Goal: Task Accomplishment & Management: Use online tool/utility

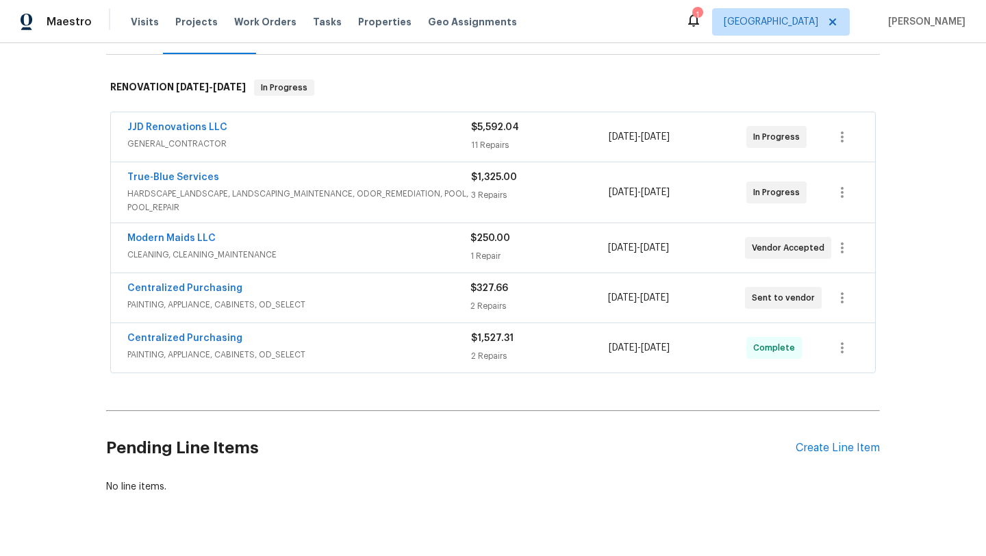
scroll to position [225, 0]
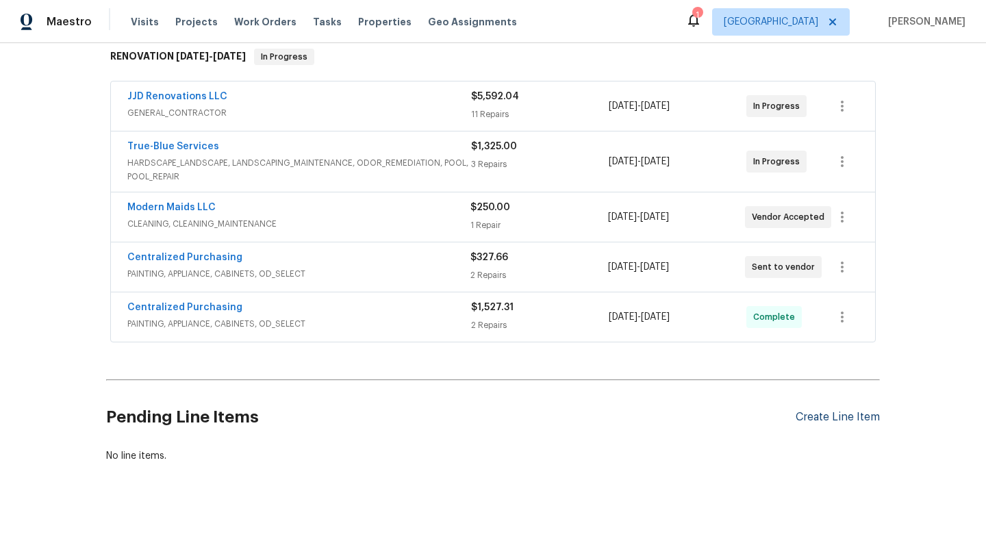
click at [833, 416] on div "Create Line Item" at bounding box center [838, 417] width 84 height 13
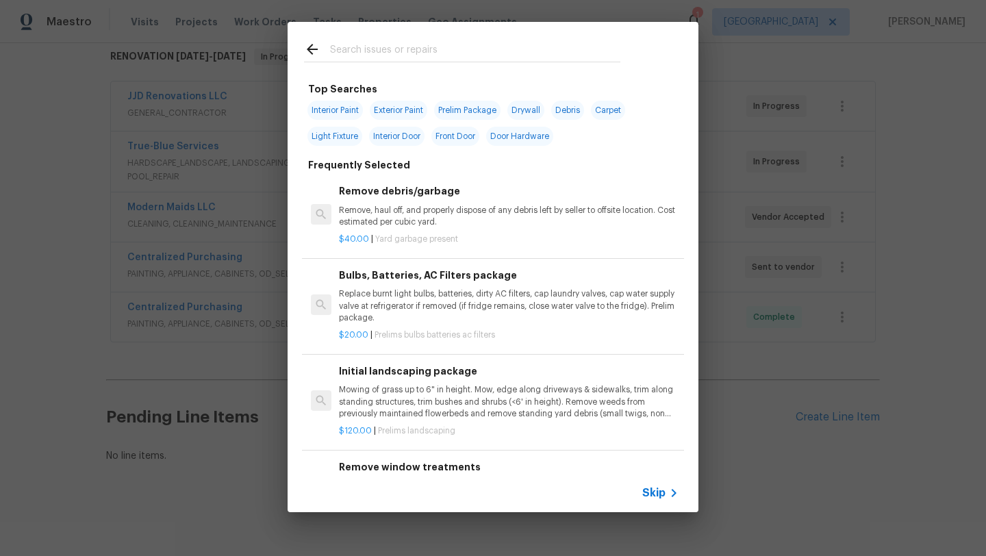
click at [379, 50] on input "text" at bounding box center [475, 51] width 290 height 21
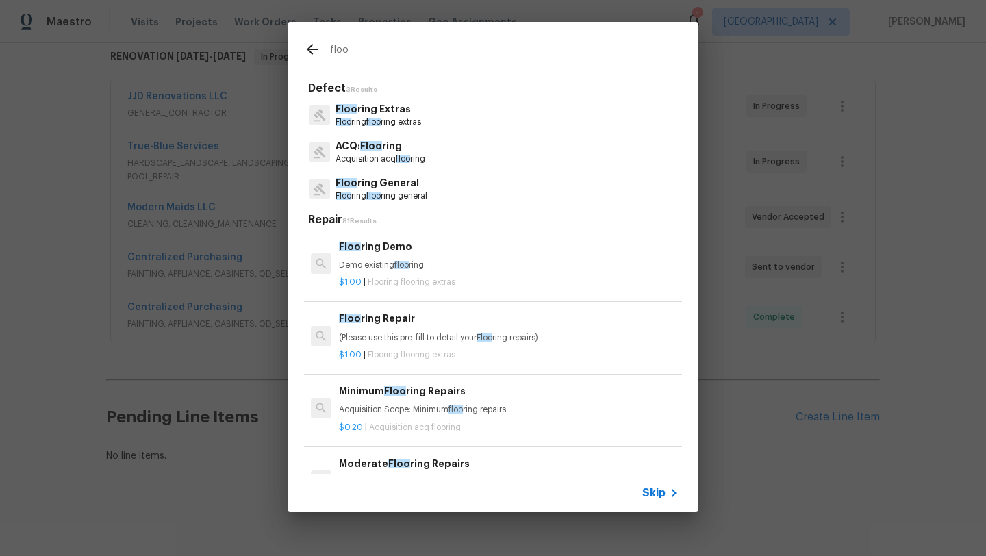
type input "floo"
click at [394, 183] on p "Floo ring General" at bounding box center [381, 183] width 92 height 14
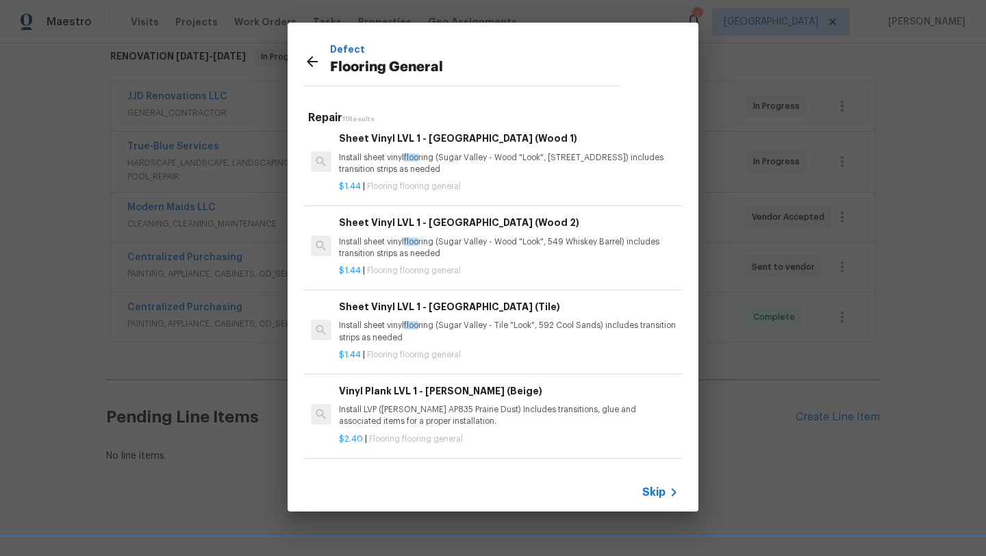
scroll to position [0, 0]
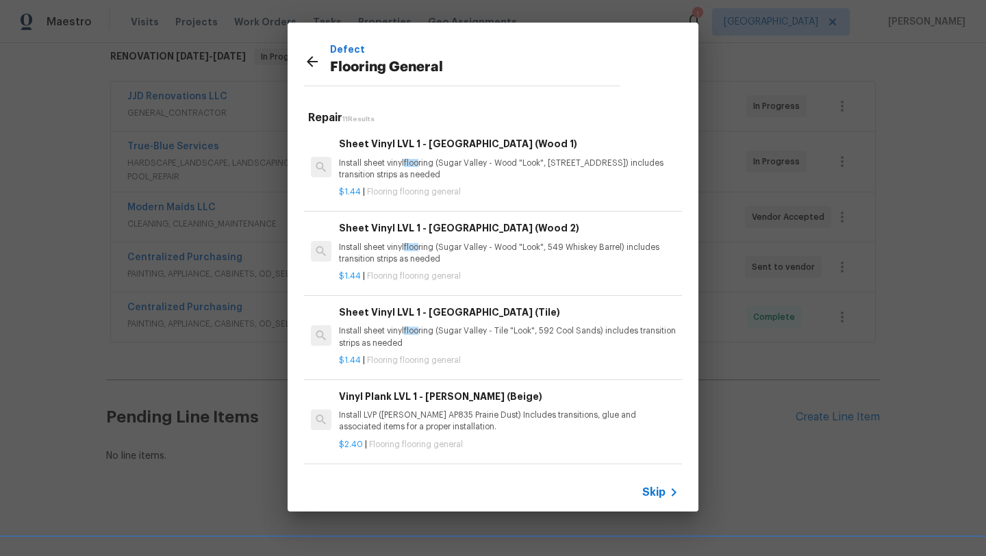
click at [410, 320] on h6 "Sheet Vinyl LVL 1 - Sugar Valley (Tile)" at bounding box center [509, 312] width 340 height 15
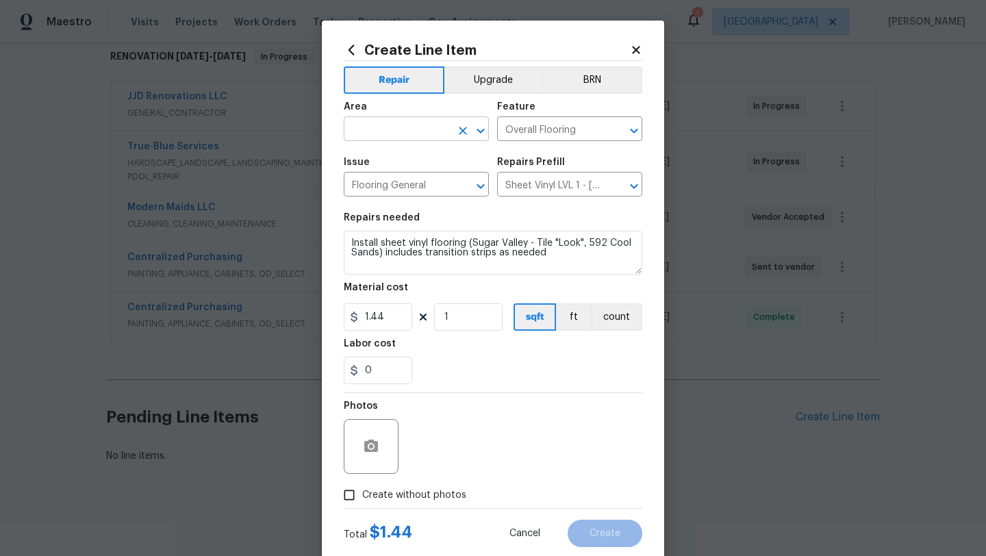
click at [423, 130] on input "text" at bounding box center [397, 130] width 107 height 21
click at [372, 154] on li "Laundry" at bounding box center [416, 161] width 145 height 23
type input "Laundry"
click at [350, 241] on textarea "Install sheet vinyl flooring (Sugar Valley - Tile "Look", 592 Cool Sands) inclu…" at bounding box center [493, 253] width 299 height 44
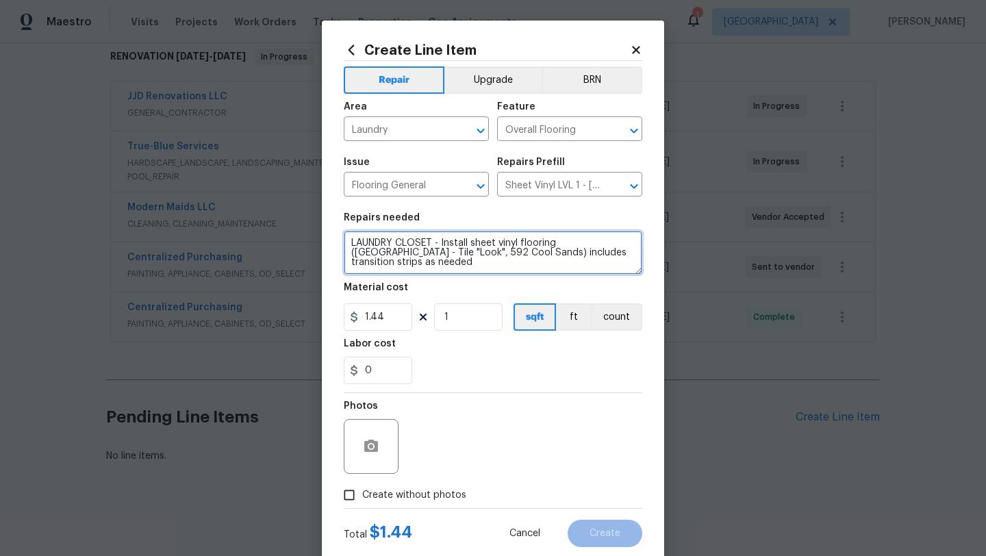
click at [489, 266] on textarea "LAUNDRY CLOSET - Install sheet vinyl flooring (Sugar Valley - Tile "Look", 592 …" at bounding box center [493, 253] width 299 height 44
type textarea "LAUNDRY CLOSET - Install sheet vinyl flooring (Sugar Valley - Tile "Look", 592 …"
click at [378, 450] on icon "button" at bounding box center [371, 446] width 14 height 12
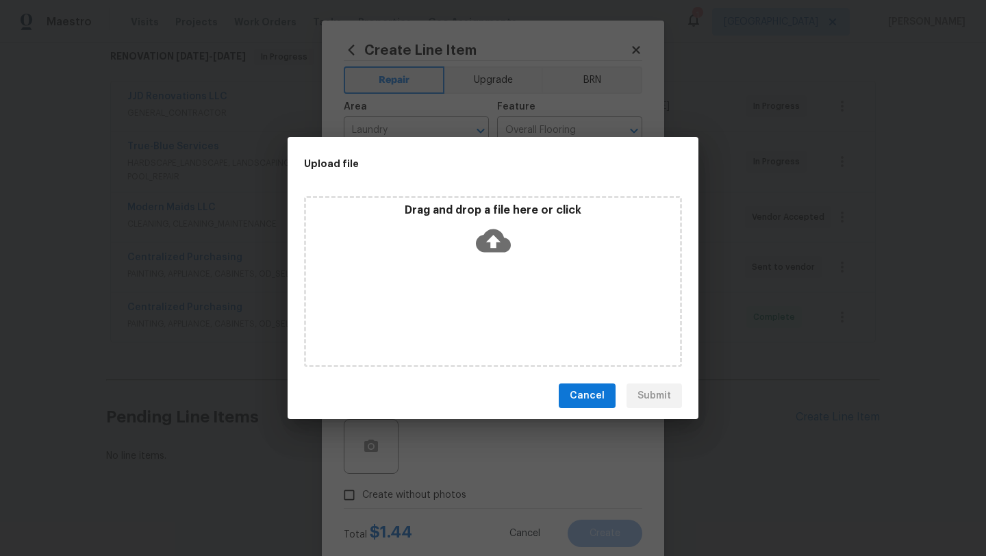
click at [494, 239] on icon at bounding box center [493, 240] width 35 height 35
click at [601, 398] on span "Cancel" at bounding box center [587, 396] width 35 height 17
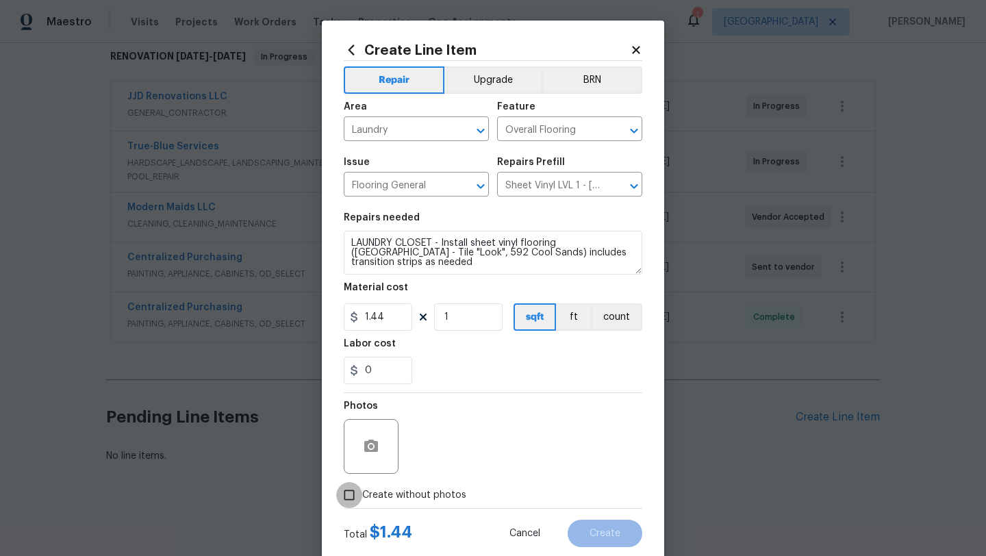
click at [353, 498] on input "Create without photos" at bounding box center [349, 495] width 26 height 26
checkbox input "true"
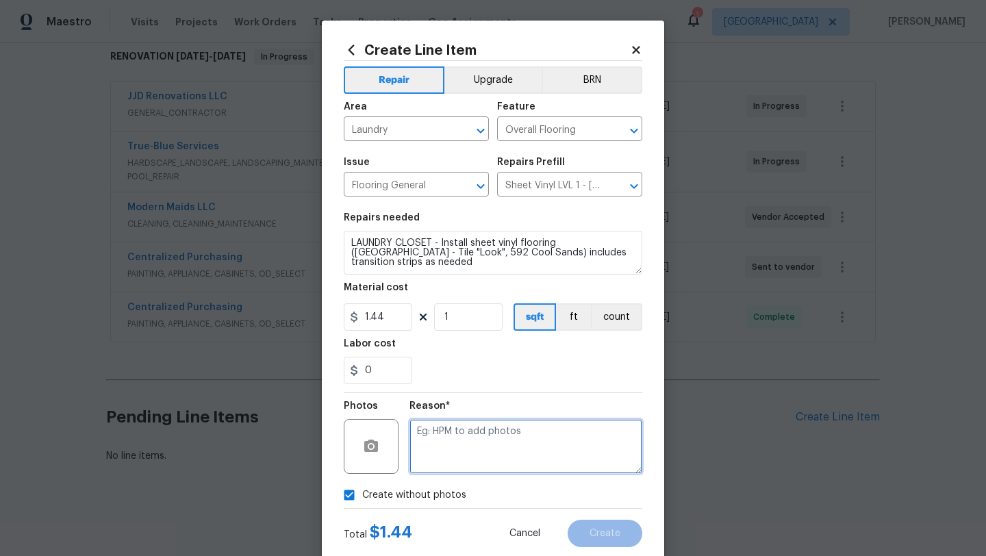
click at [475, 466] on textarea at bounding box center [525, 446] width 233 height 55
type textarea "Laundry Closet"
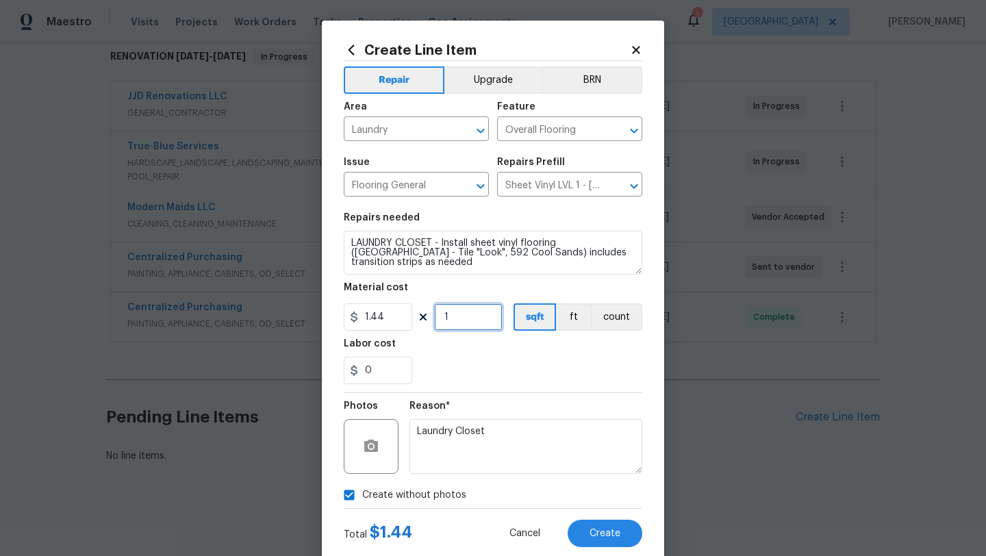
click at [465, 319] on input "1" at bounding box center [468, 316] width 68 height 27
type input "50"
click at [592, 528] on button "Create" at bounding box center [605, 533] width 75 height 27
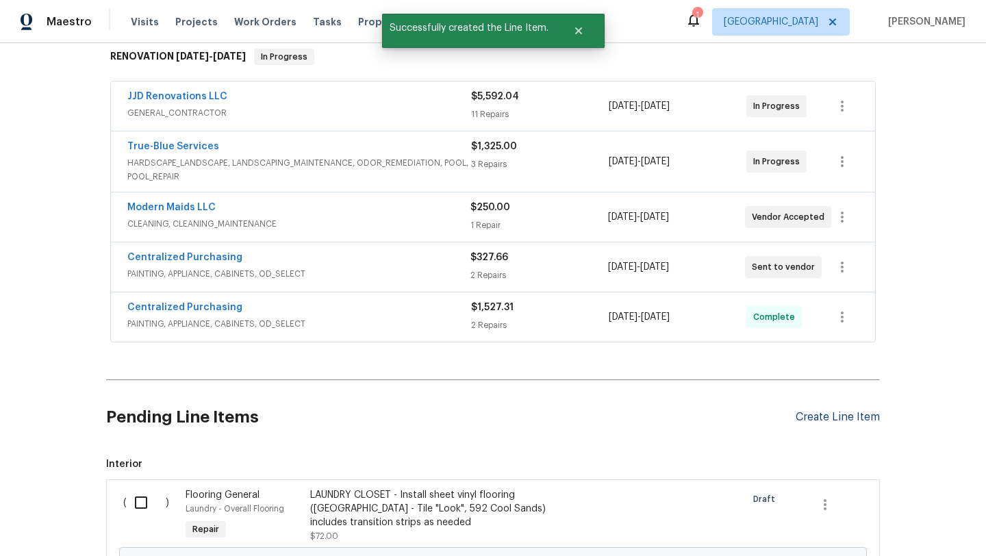
click at [810, 419] on div "Create Line Item" at bounding box center [838, 417] width 84 height 13
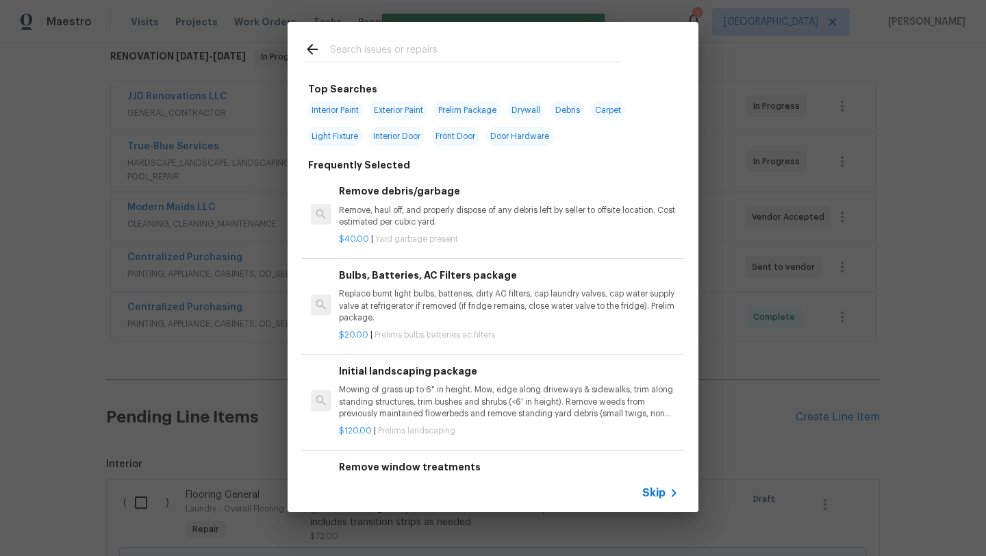
click at [384, 54] on input "text" at bounding box center [475, 51] width 290 height 21
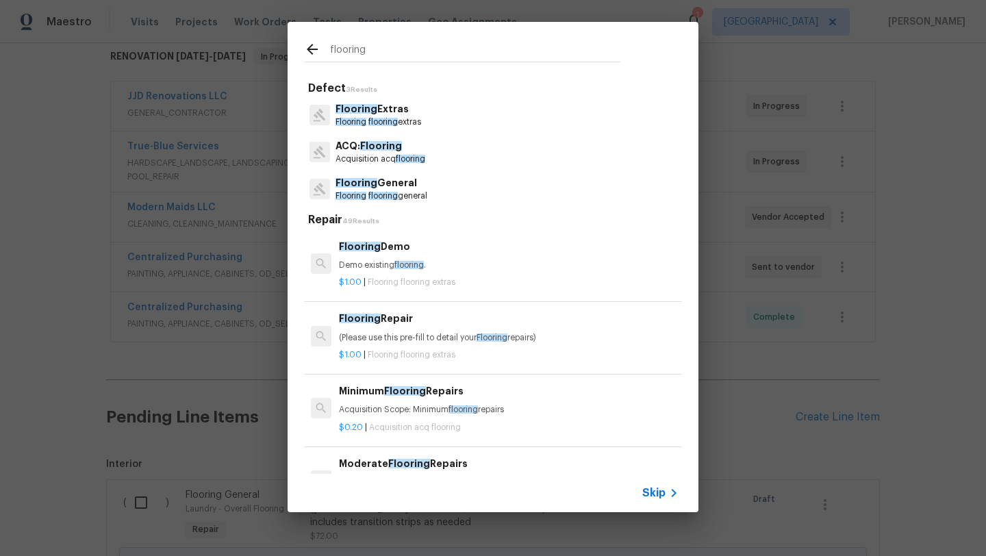
type input "flooring"
click at [381, 190] on p "Flooring flooring general" at bounding box center [381, 196] width 92 height 12
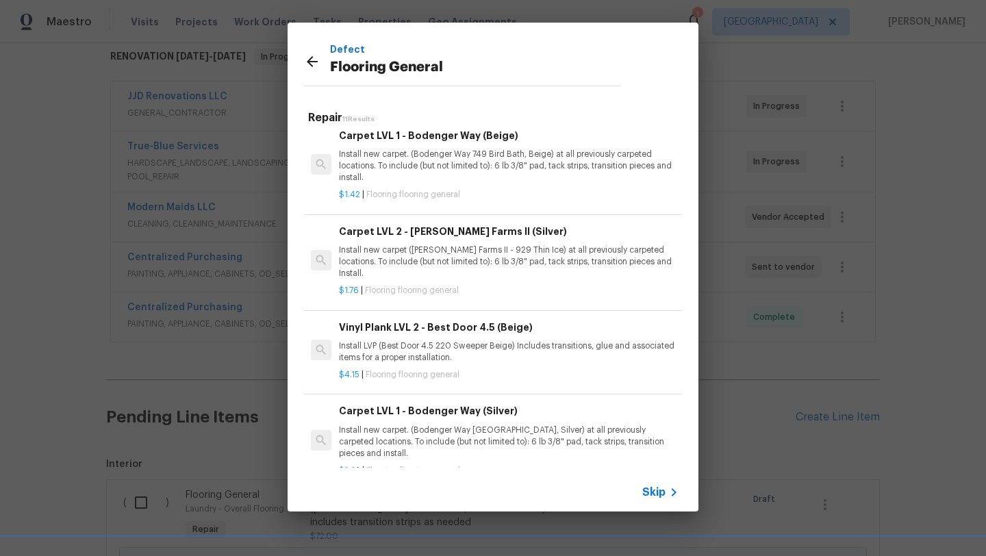
scroll to position [620, 0]
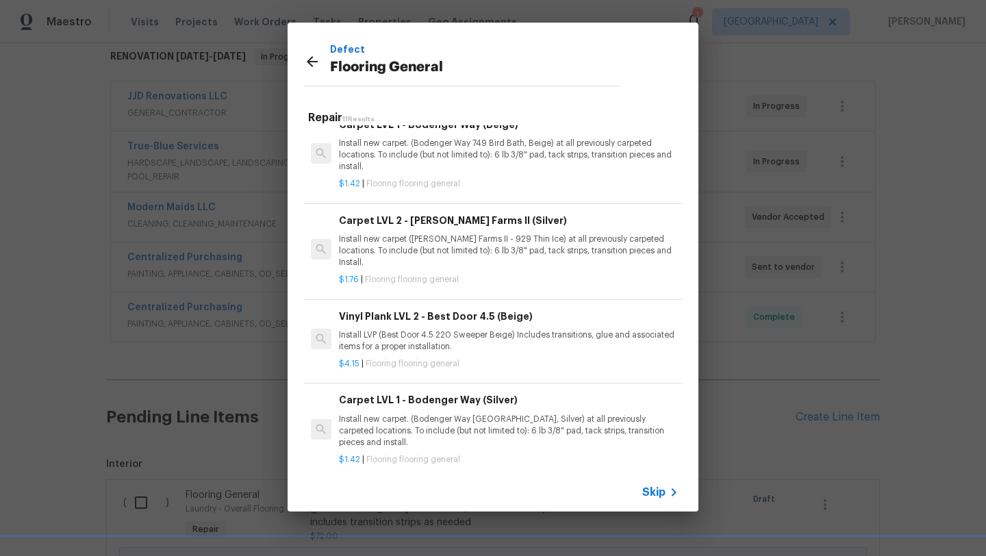
click at [472, 414] on p "Install new carpet. (Bodenger Way 945 Winter Ash, Silver) at all previously car…" at bounding box center [509, 431] width 340 height 35
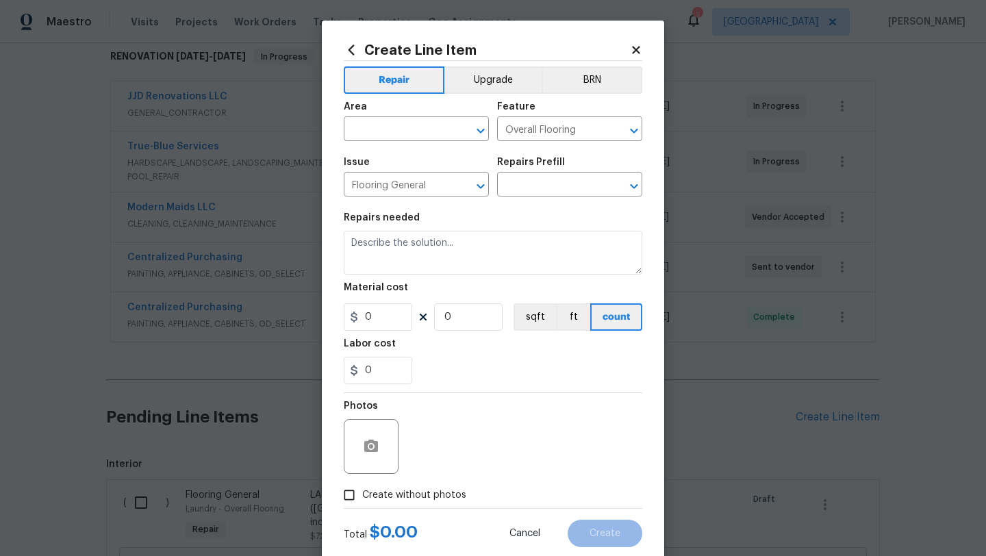
type input "Carpet LVL 1 - Bodenger Way (Silver) $1.42"
type textarea "Install new carpet. (Bodenger Way 945 Winter Ash, Silver) at all previously car…"
type input "1.42"
type input "1"
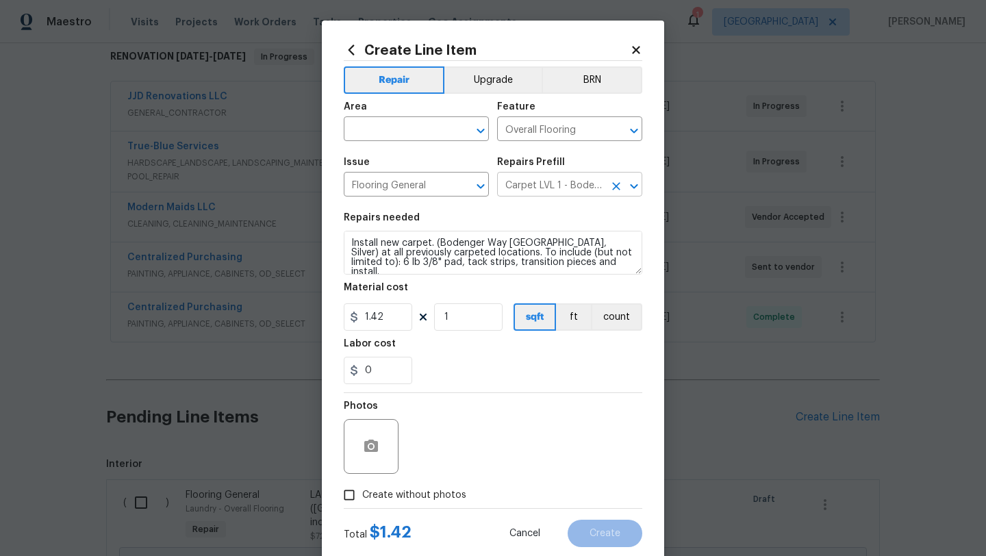
click at [599, 190] on input "Carpet LVL 1 - Bodenger Way (Silver) $1.42" at bounding box center [550, 185] width 107 height 21
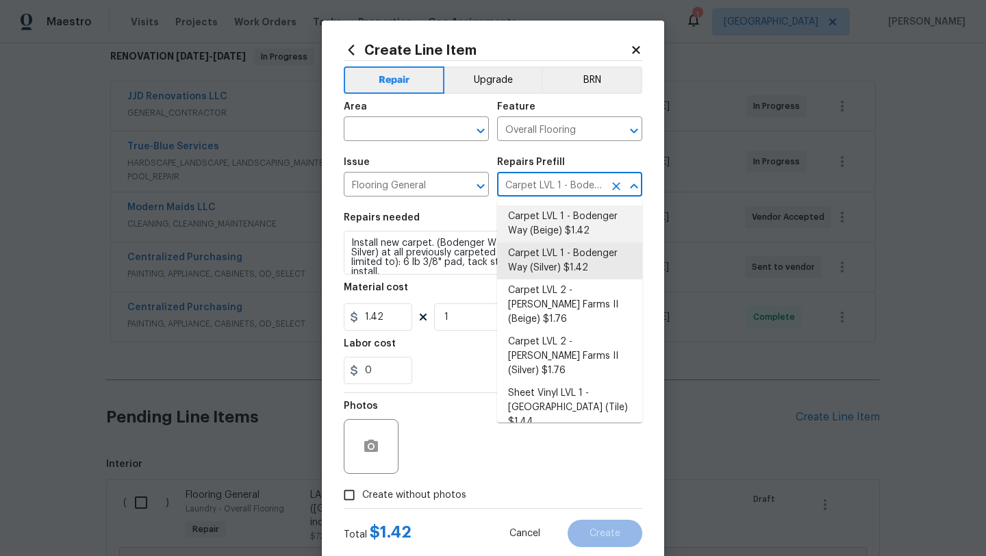
click at [601, 222] on li "Carpet LVL 1 - Bodenger Way (Beige) $1.42" at bounding box center [569, 223] width 145 height 37
type input "Carpet LVL 1 - Bodenger Way (Beige) $1.42"
type textarea "Install new carpet. (Bodenger Way 749 Bird Bath, Beige) at all previously carpe…"
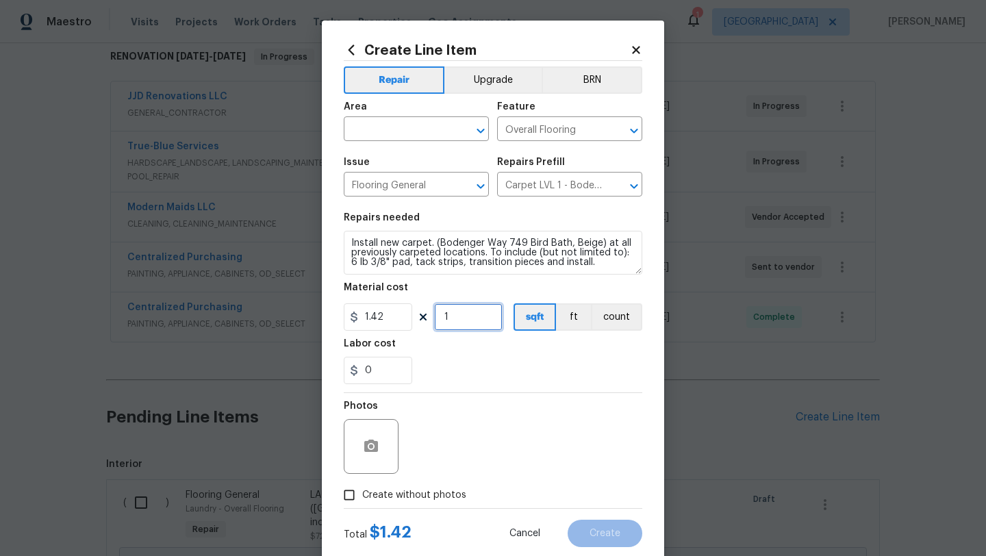
click at [467, 319] on input "1" at bounding box center [468, 316] width 68 height 27
type input "100"
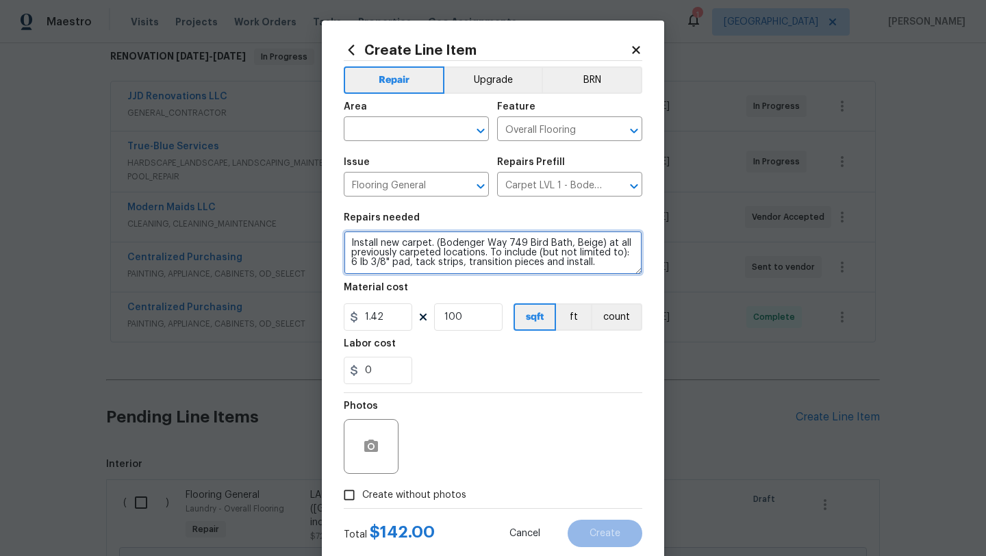
click at [350, 246] on textarea "Install new carpet. (Bodenger Way 749 Bird Bath, Beige) at all previously carpe…" at bounding box center [493, 253] width 299 height 44
type textarea "BEDROOM AND HALL CLOSETS - Install new carpet. (Bodenger Way 749 Bird Bath, Bei…"
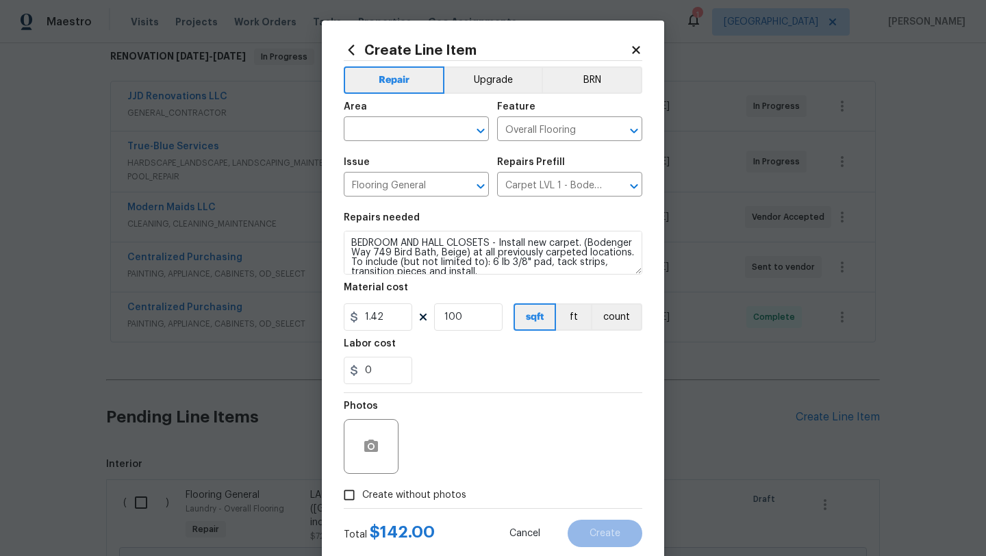
click at [524, 368] on div "0" at bounding box center [493, 370] width 299 height 27
click at [368, 452] on icon "button" at bounding box center [371, 446] width 14 height 12
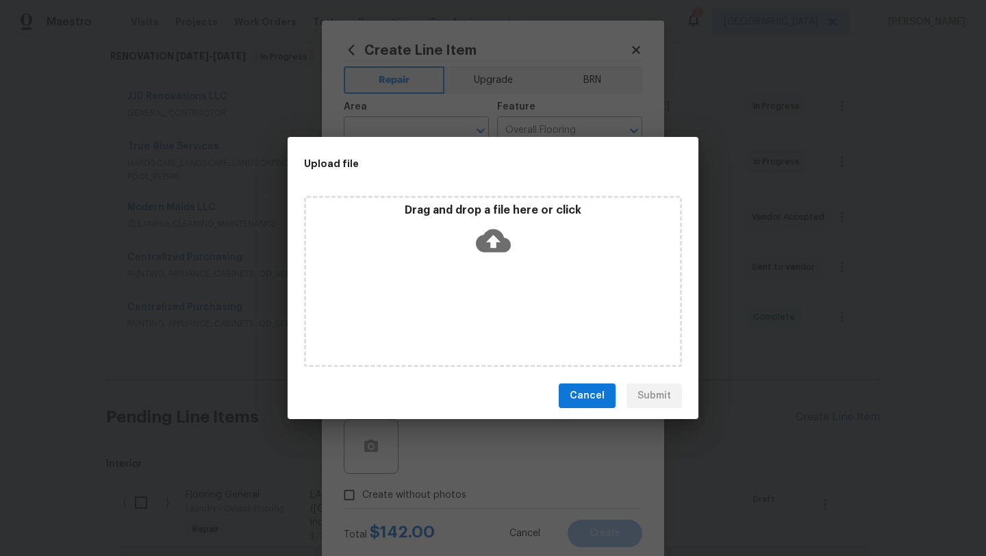
click at [496, 246] on icon at bounding box center [493, 240] width 35 height 23
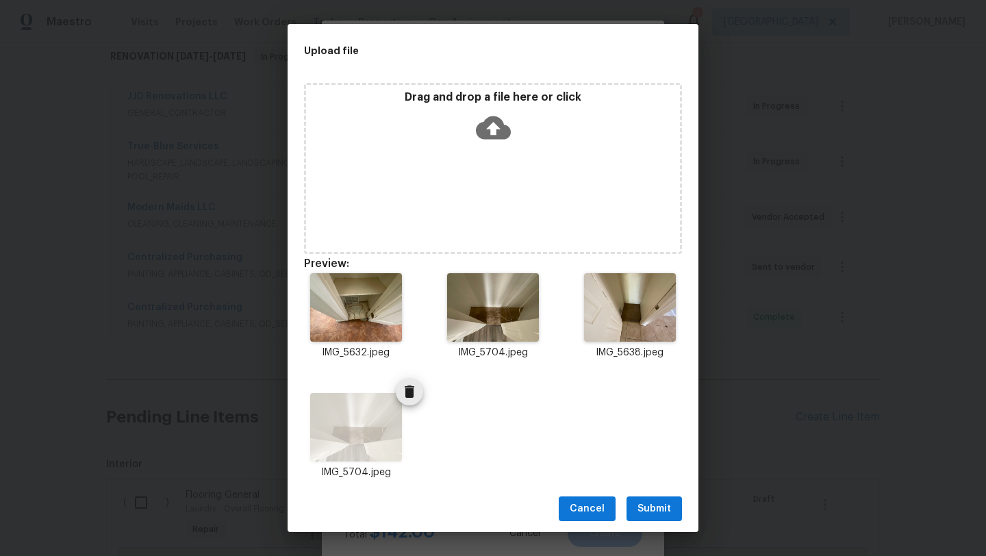
click at [420, 387] on span "Delete" at bounding box center [409, 391] width 27 height 16
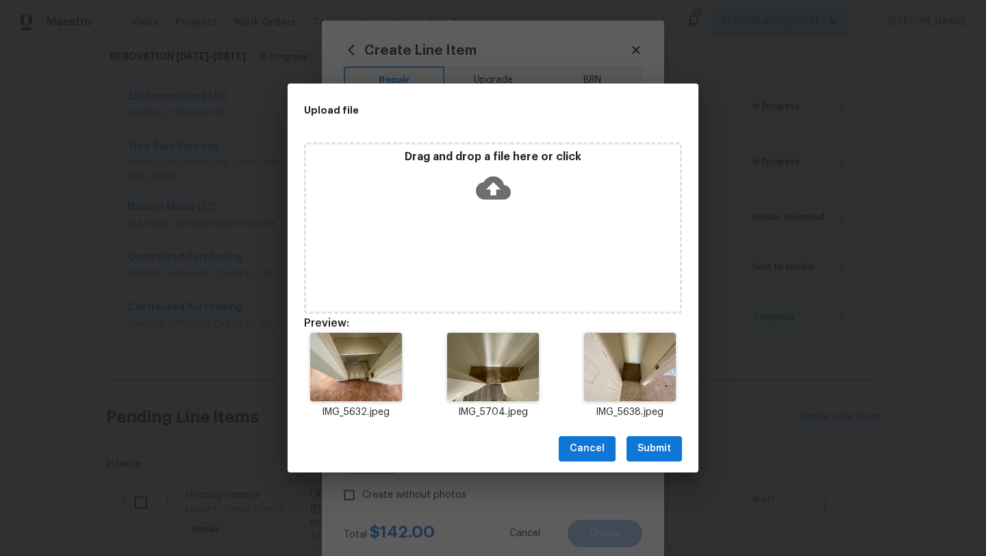
click at [661, 442] on span "Submit" at bounding box center [654, 448] width 34 height 17
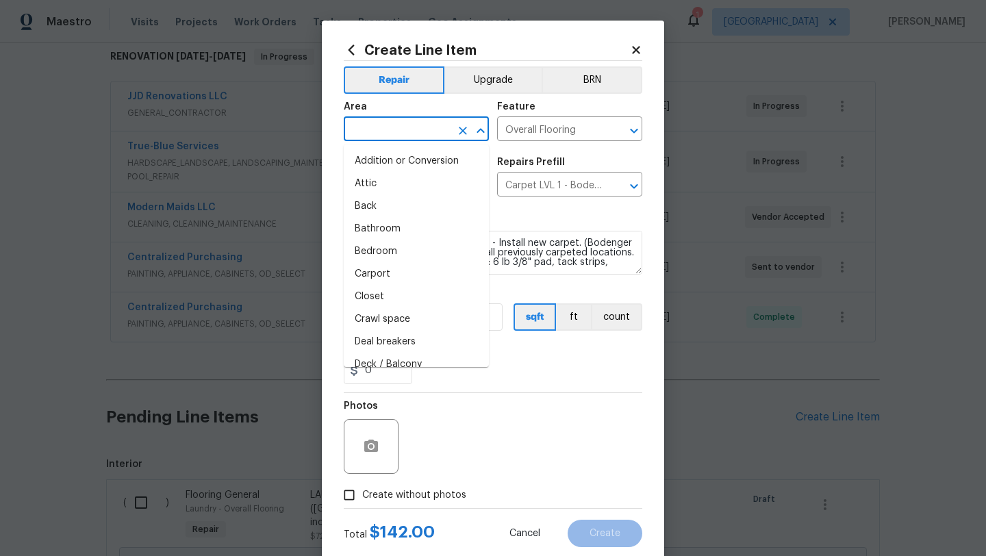
click at [392, 128] on input "text" at bounding box center [397, 130] width 107 height 21
type input "INT"
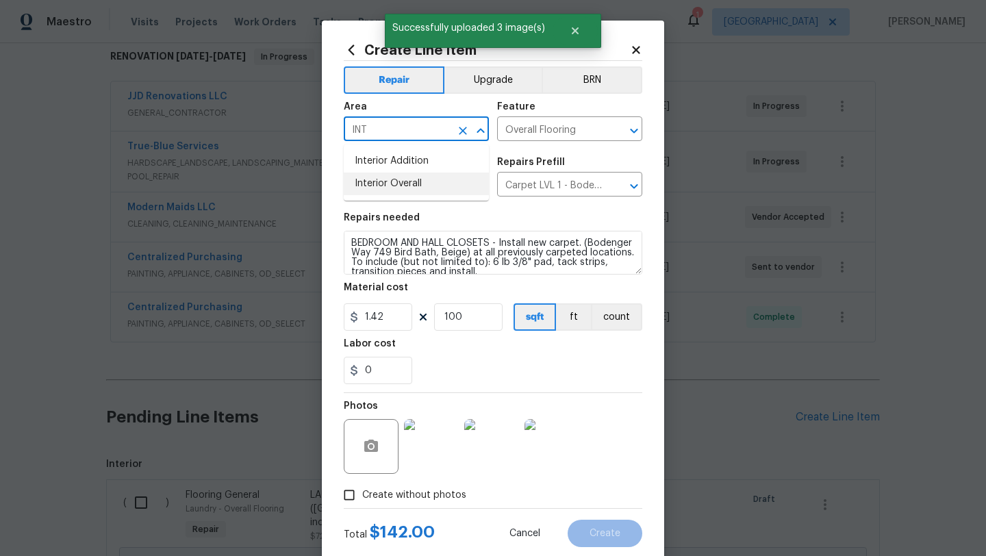
click at [372, 188] on li "Interior Overall" at bounding box center [416, 184] width 145 height 23
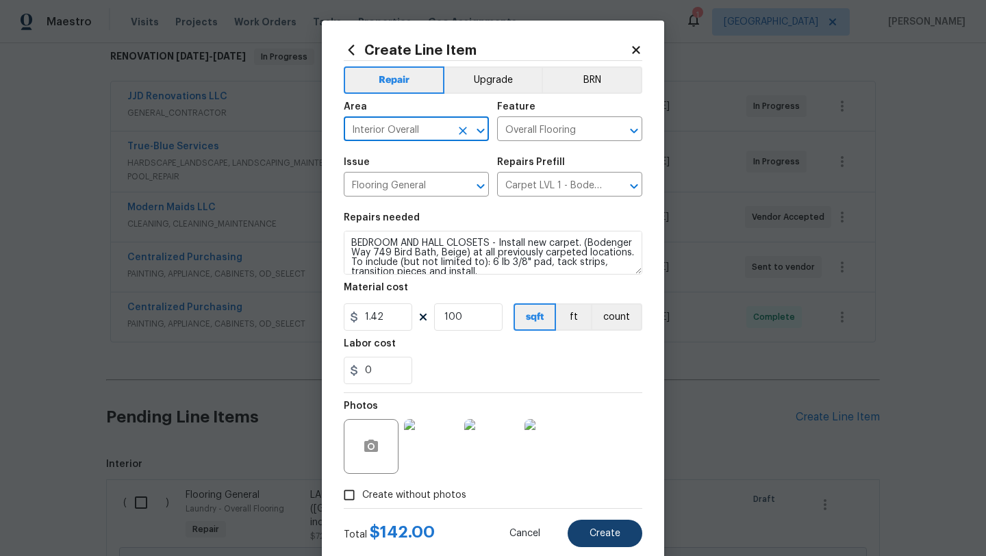
type input "Interior Overall"
click at [620, 531] on span "Create" at bounding box center [605, 534] width 31 height 10
type input "0"
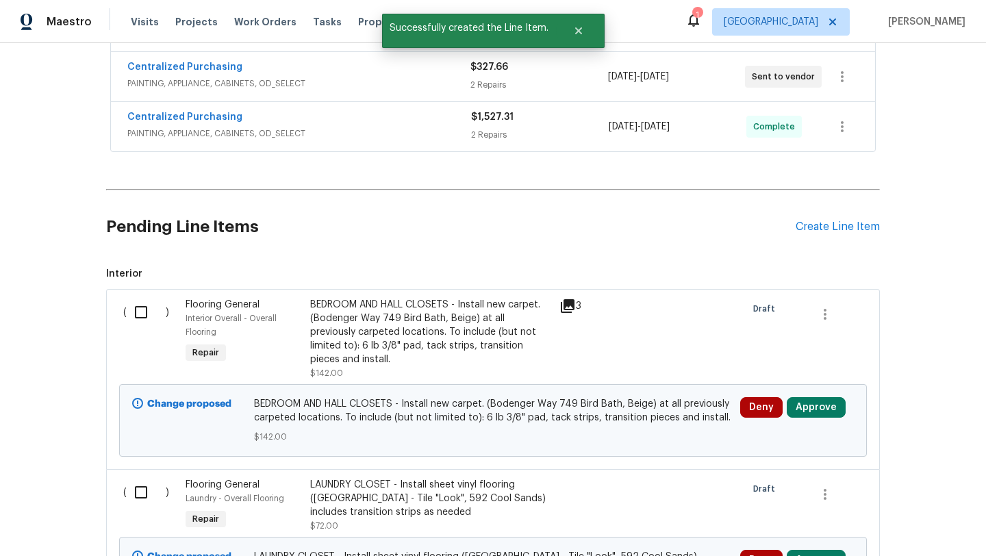
scroll to position [463, 0]
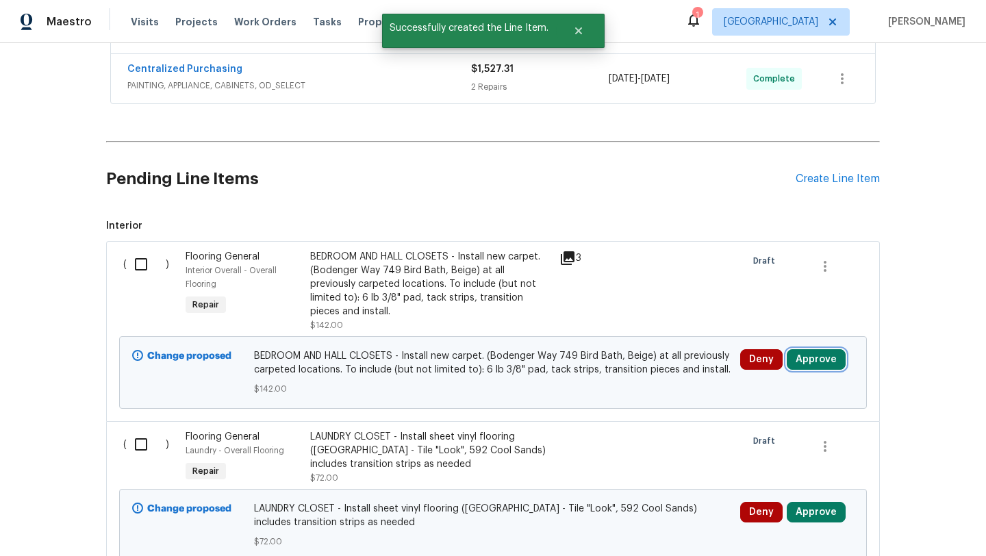
click at [811, 349] on button "Approve" at bounding box center [816, 359] width 59 height 21
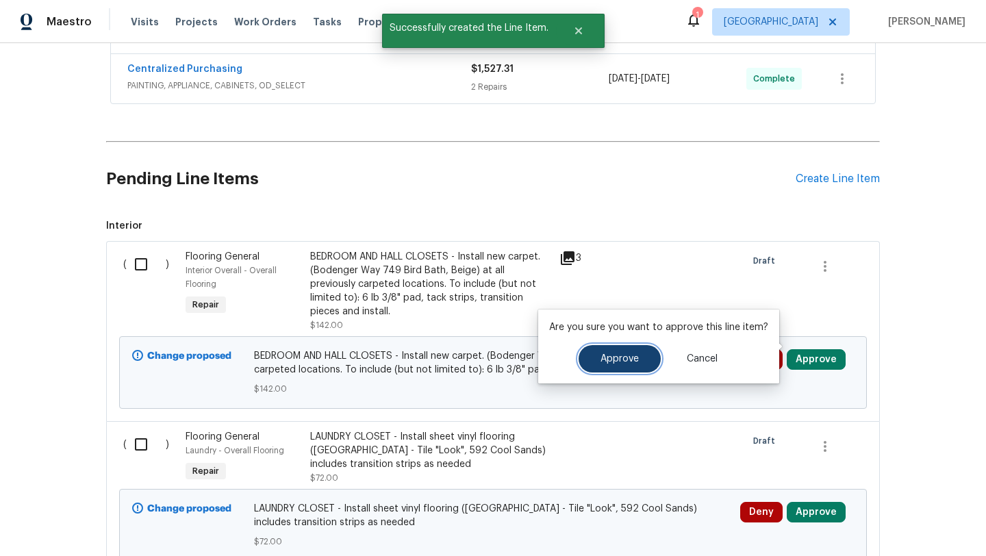
click at [614, 365] on button "Approve" at bounding box center [620, 358] width 82 height 27
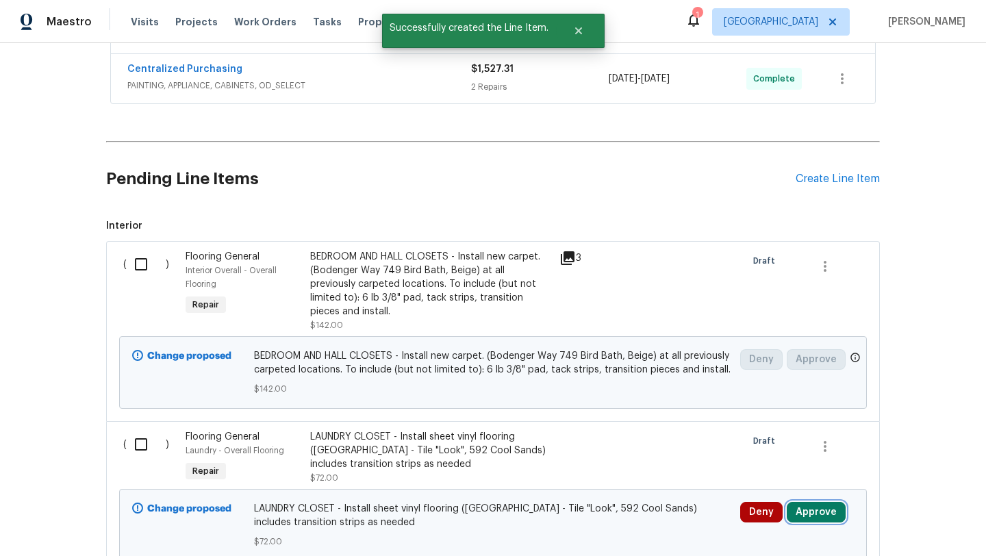
click at [799, 502] on button "Approve" at bounding box center [816, 512] width 59 height 21
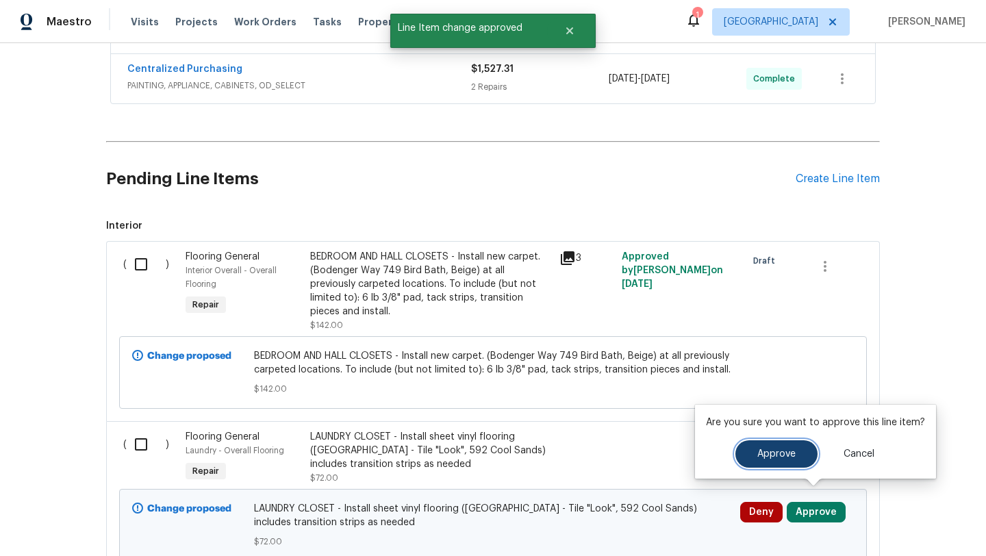
click at [750, 455] on button "Approve" at bounding box center [776, 453] width 82 height 27
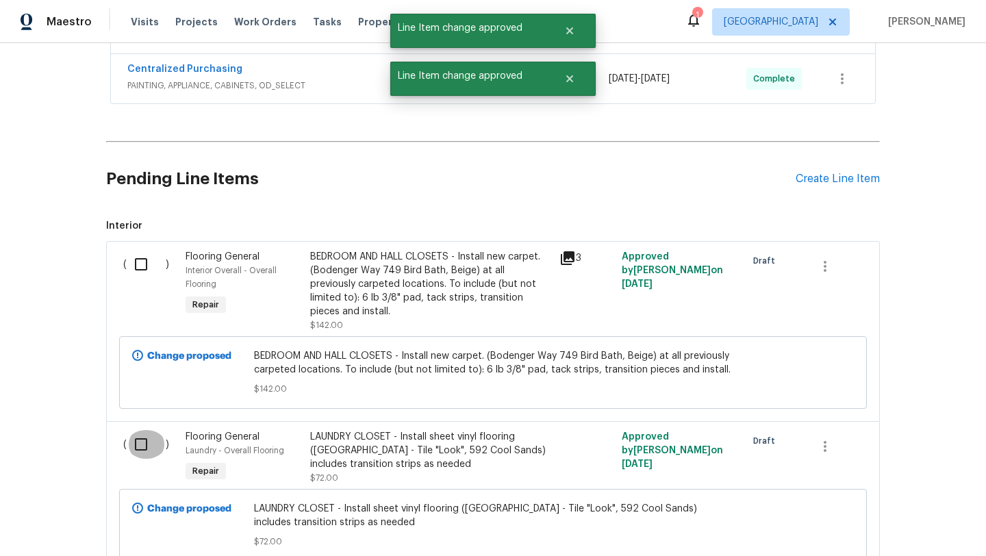
click at [145, 434] on input "checkbox" at bounding box center [146, 444] width 39 height 29
checkbox input "true"
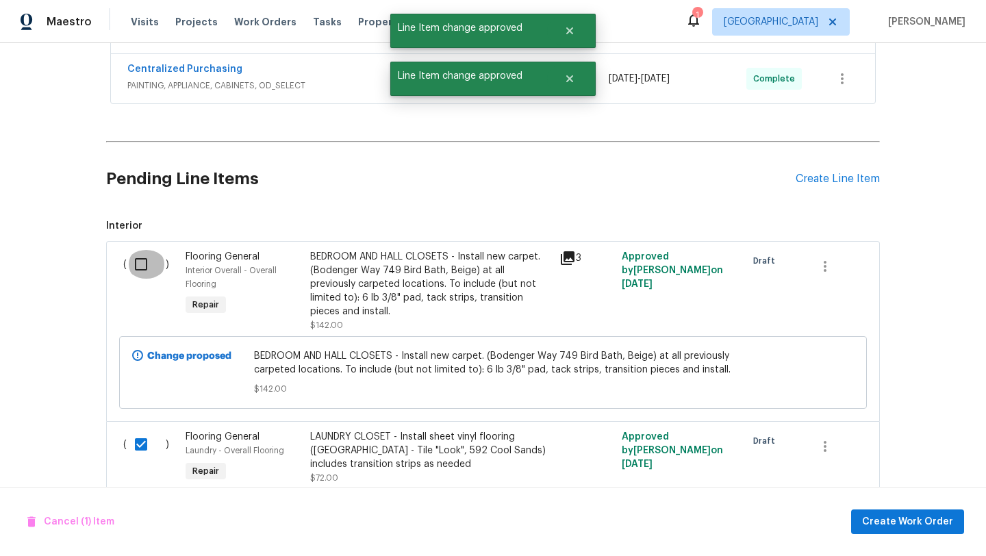
click at [140, 263] on input "checkbox" at bounding box center [146, 264] width 39 height 29
checkbox input "true"
click at [941, 523] on span "Create Work Order" at bounding box center [907, 522] width 91 height 17
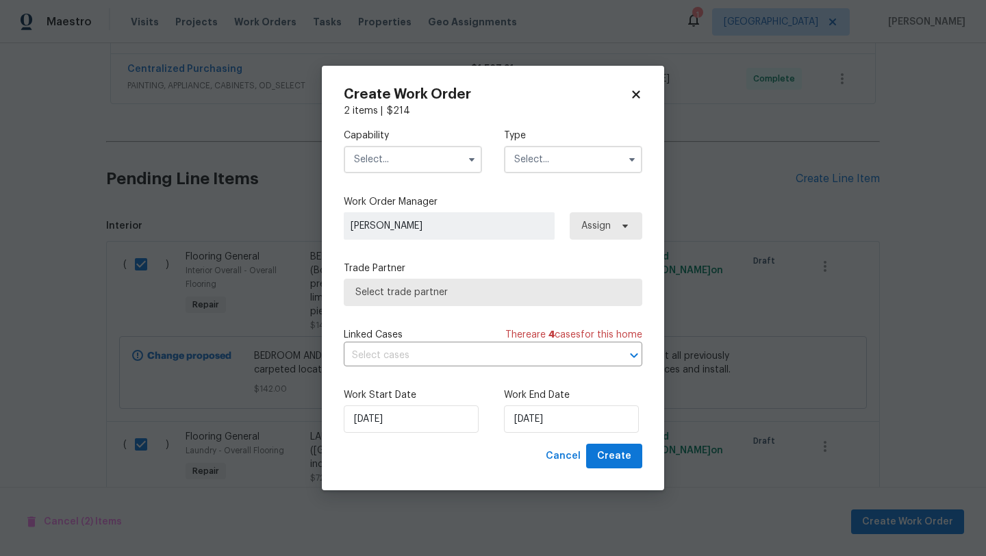
click at [440, 163] on input "text" at bounding box center [413, 159] width 138 height 27
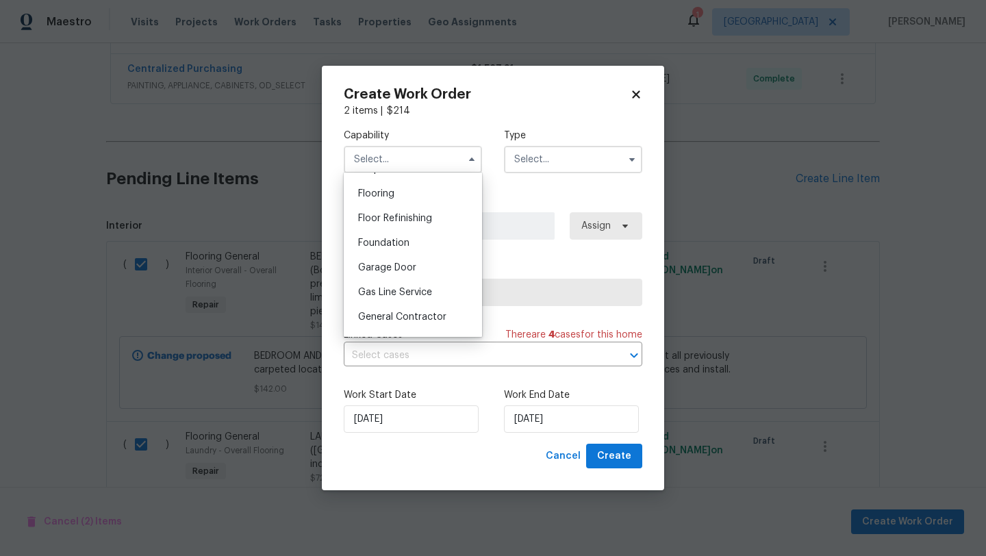
scroll to position [519, 0]
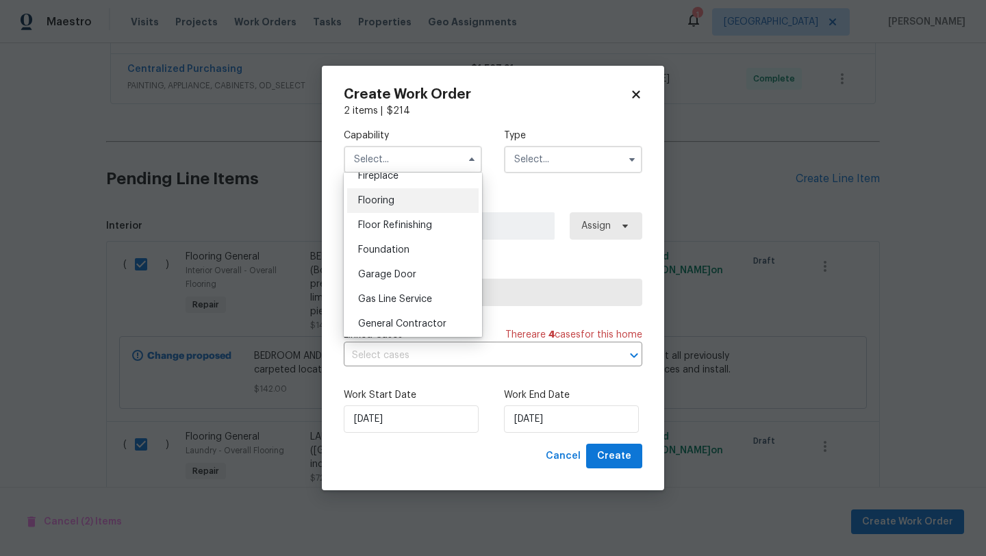
click at [379, 203] on span "Flooring" at bounding box center [376, 201] width 36 height 10
type input "Flooring"
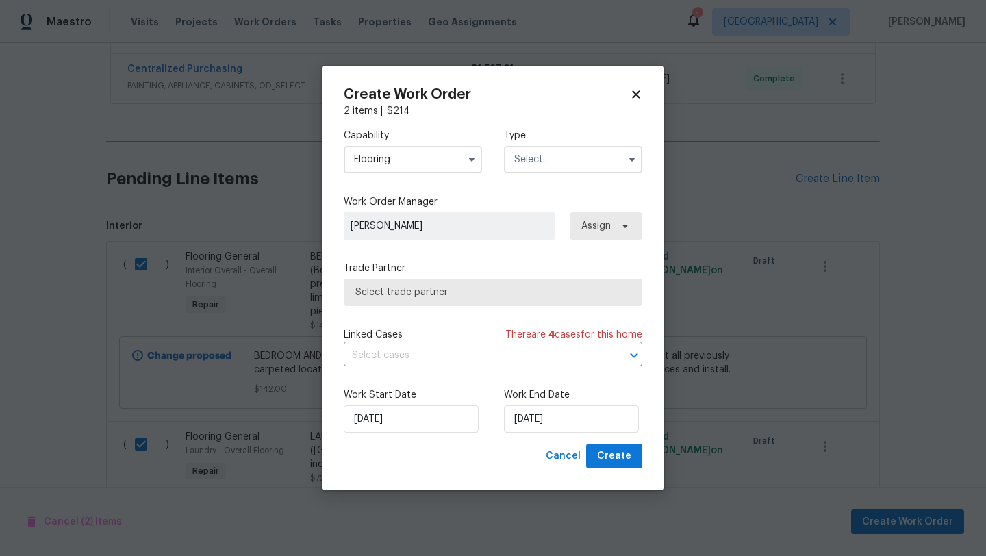
click at [570, 155] on input "text" at bounding box center [573, 159] width 138 height 27
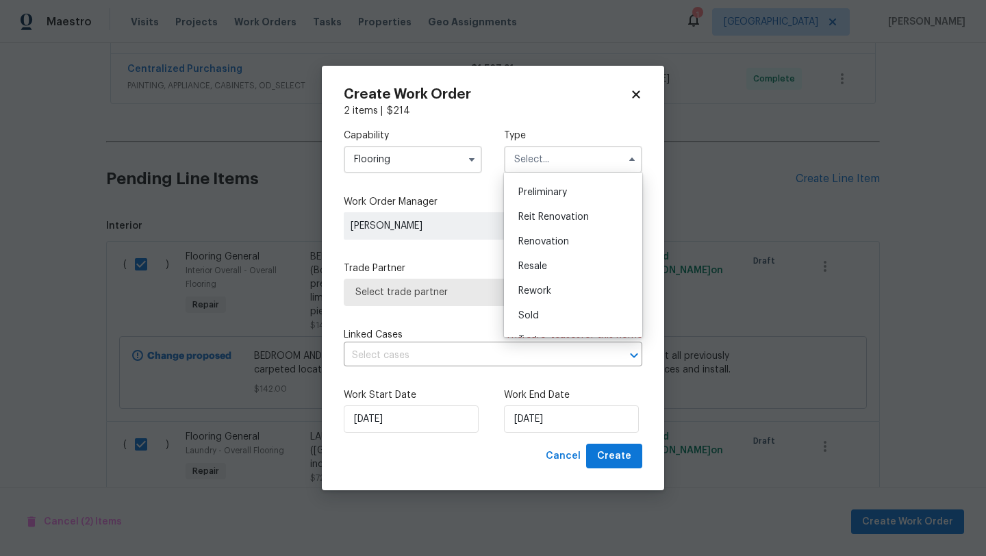
scroll to position [294, 0]
click at [570, 240] on div "Renovation" at bounding box center [572, 239] width 131 height 25
type input "Renovation"
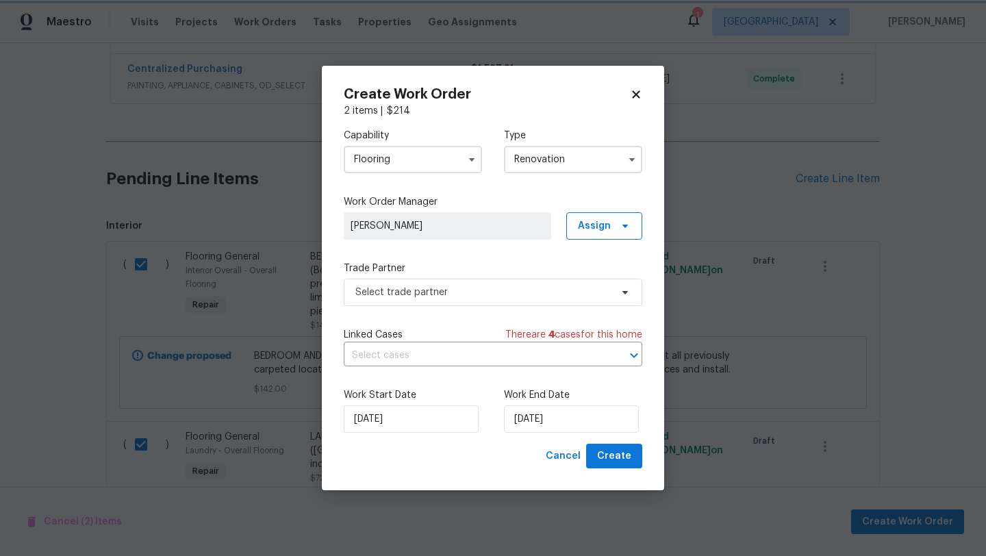
scroll to position [0, 0]
click at [474, 288] on span "Select trade partner" at bounding box center [482, 293] width 255 height 14
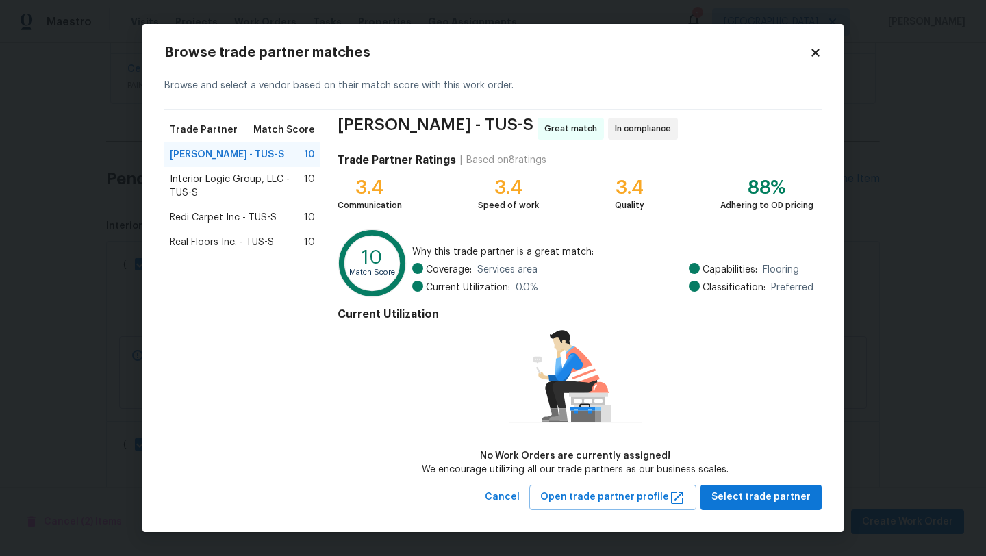
click at [218, 218] on span "Redi Carpet Inc - TUS-S" at bounding box center [223, 218] width 107 height 14
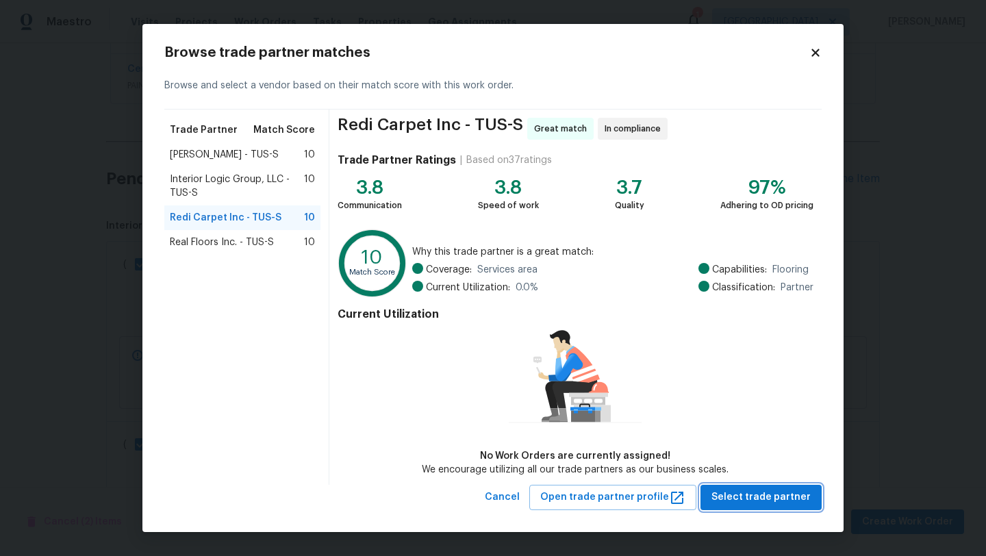
click at [765, 494] on span "Select trade partner" at bounding box center [760, 497] width 99 height 17
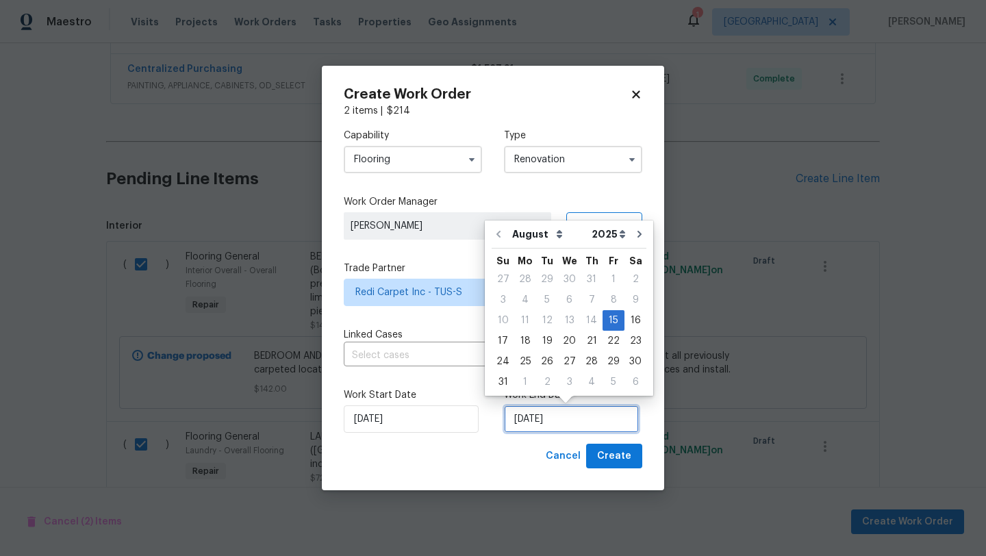
click at [599, 422] on input "8/15/2025" at bounding box center [571, 418] width 135 height 27
click at [522, 344] on div "18" at bounding box center [525, 340] width 22 height 19
click at [586, 421] on input "8/18/2025" at bounding box center [571, 418] width 135 height 27
click at [545, 339] on div "19" at bounding box center [547, 340] width 22 height 19
type input "8/19/2025"
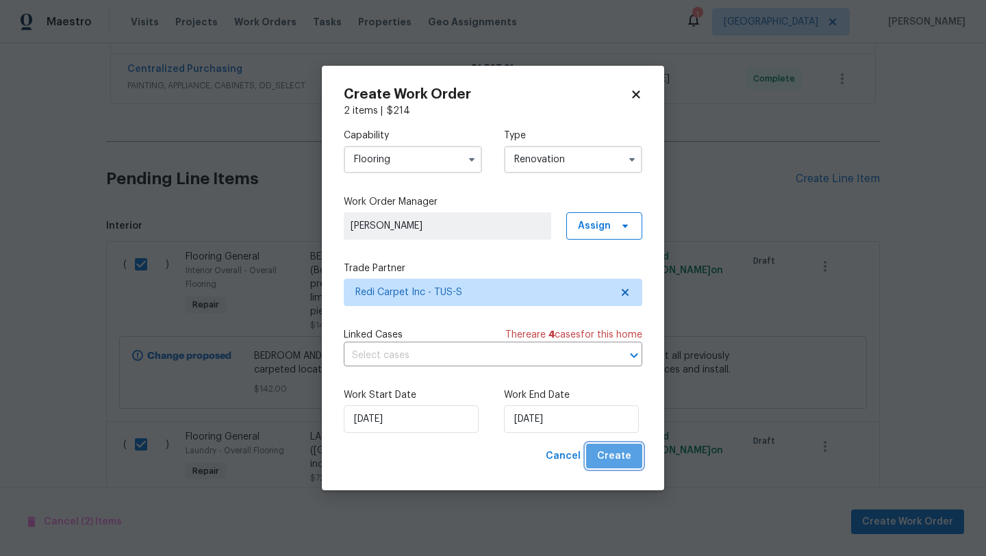
click at [620, 459] on span "Create" at bounding box center [614, 456] width 34 height 17
checkbox input "false"
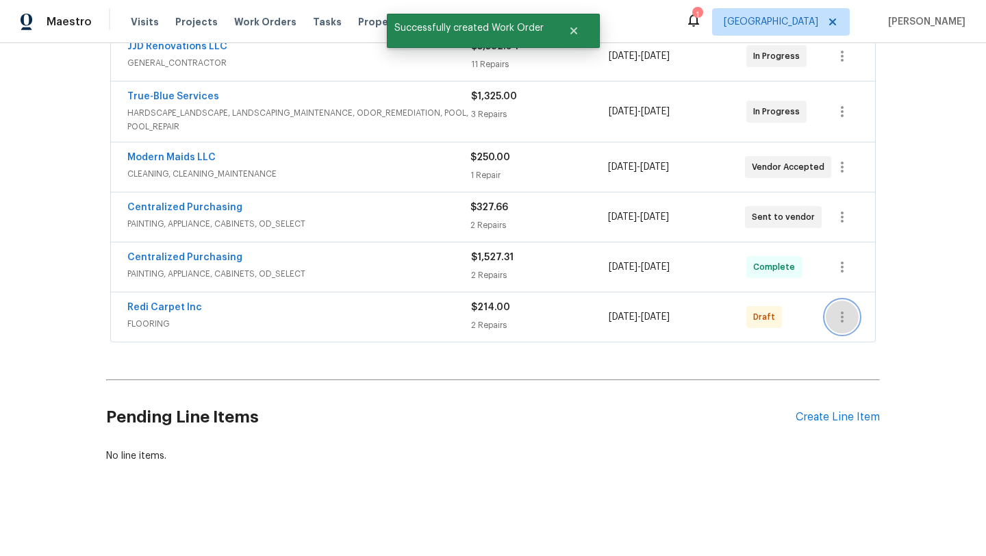
click at [839, 315] on icon "button" at bounding box center [842, 317] width 16 height 16
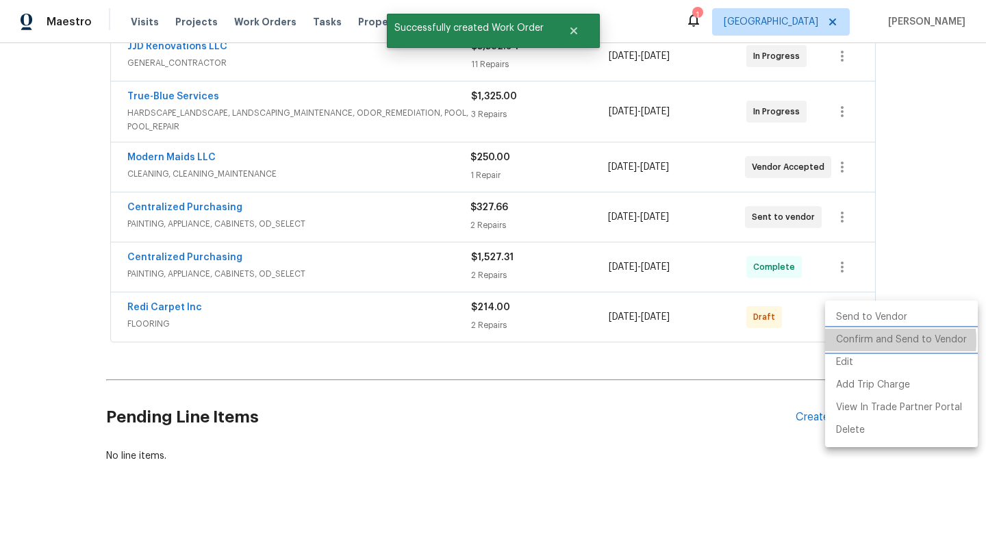
click at [870, 341] on li "Confirm and Send to Vendor" at bounding box center [901, 340] width 153 height 23
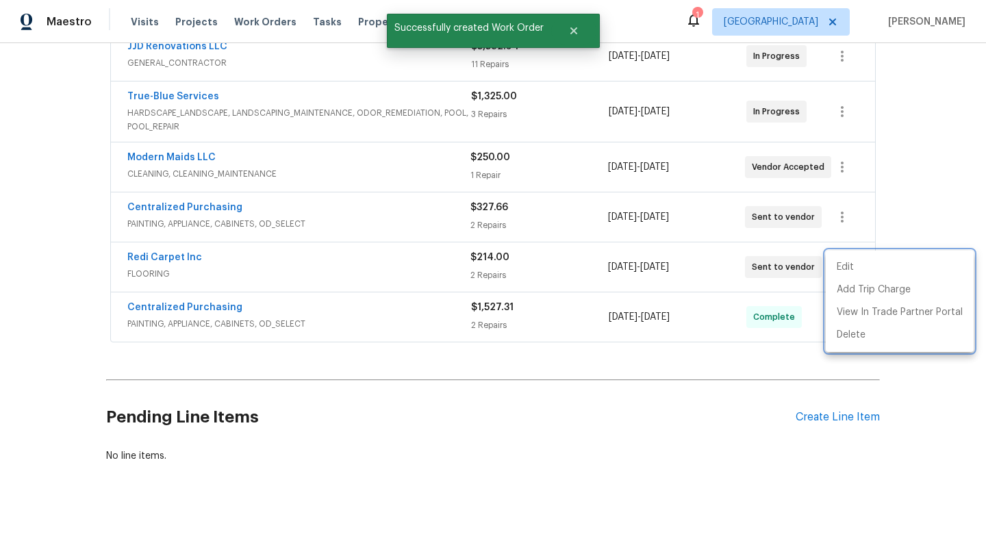
click at [565, 401] on div at bounding box center [493, 278] width 986 height 556
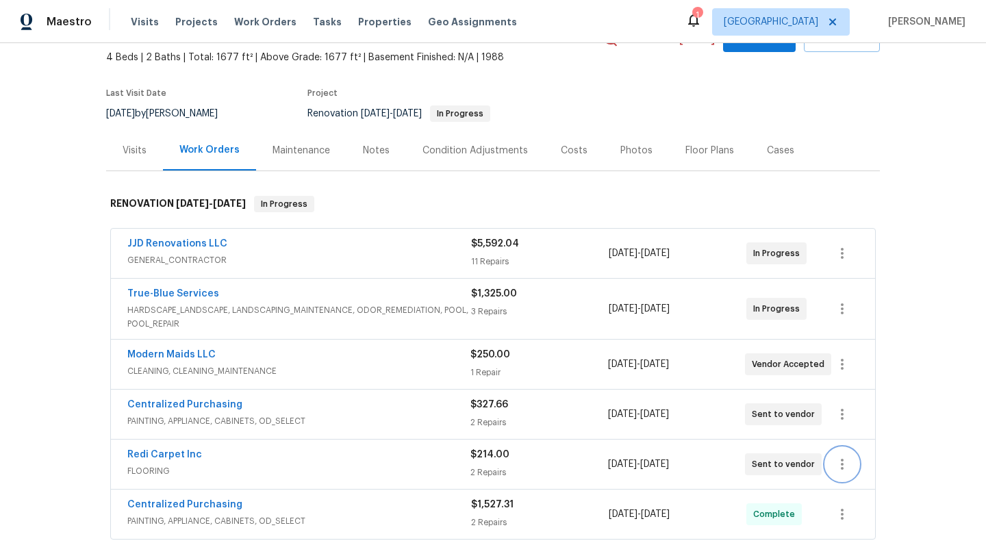
scroll to position [0, 0]
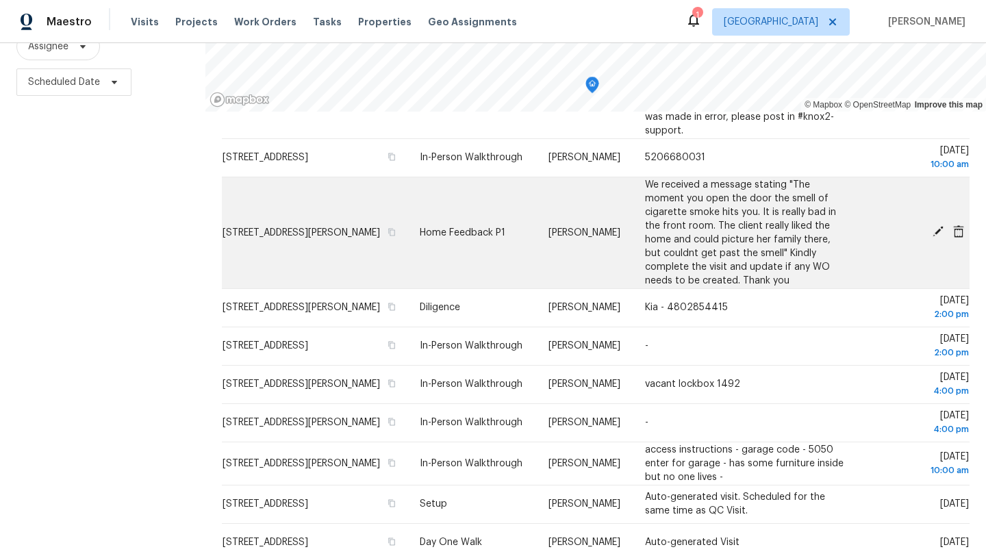
scroll to position [288, 0]
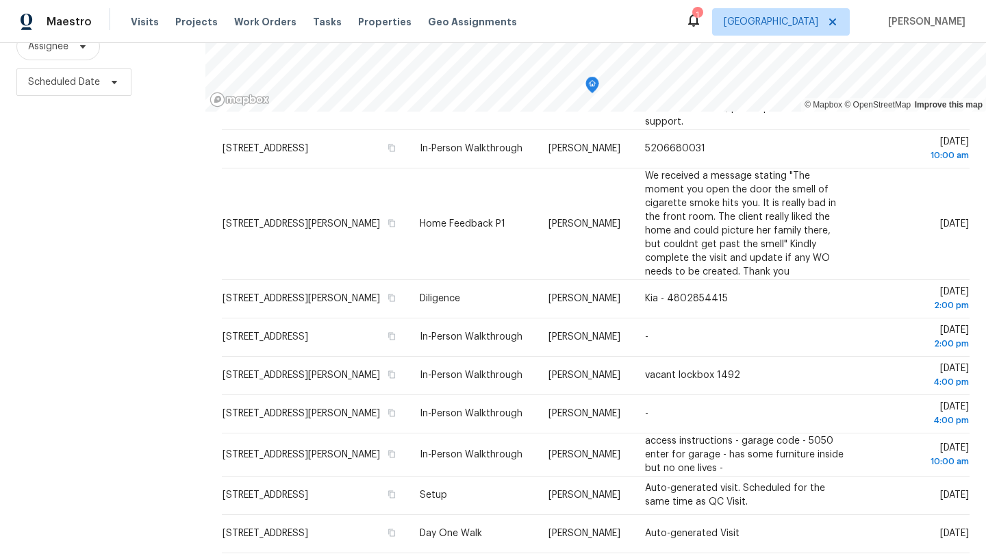
click at [165, 325] on div "Filters Reset ​ Type Assignee Scheduled Date" at bounding box center [102, 231] width 205 height 650
